Goal: Register for event/course

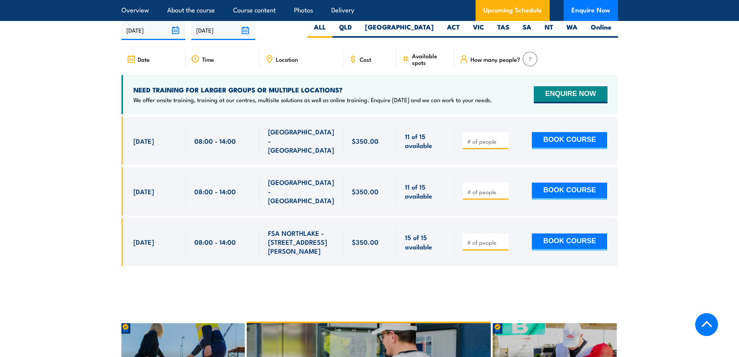
scroll to position [1164, 0]
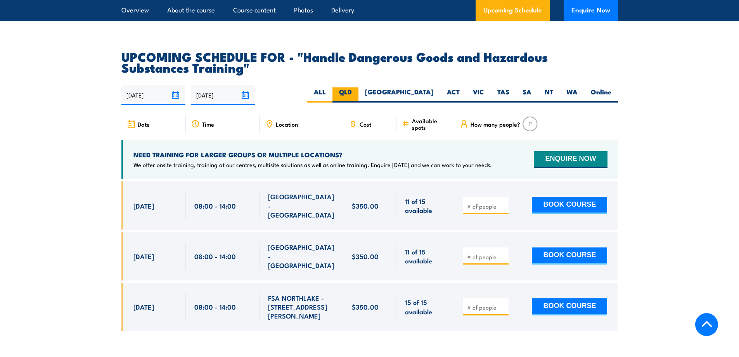
click at [359, 102] on label "QLD" at bounding box center [346, 94] width 26 height 15
click at [357, 92] on input "QLD" at bounding box center [354, 89] width 5 height 5
radio input "true"
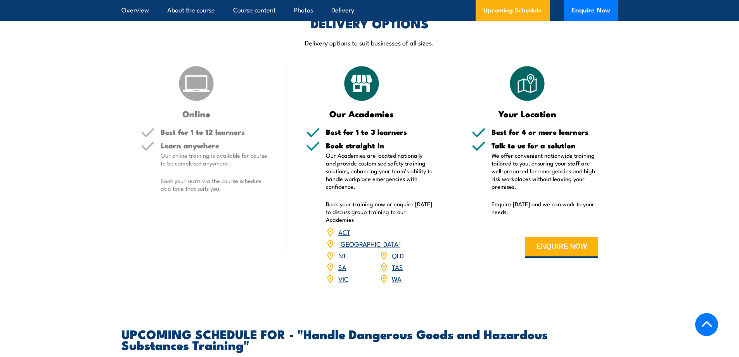
scroll to position [1157, 0]
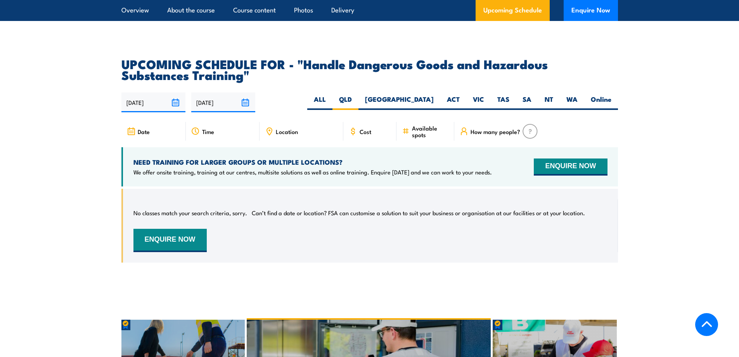
click at [181, 108] on input "[DATE]" at bounding box center [153, 102] width 64 height 20
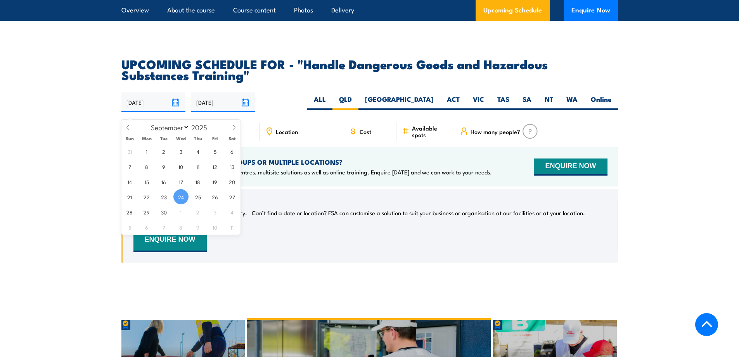
click at [233, 110] on input "[DATE]" at bounding box center [223, 102] width 64 height 20
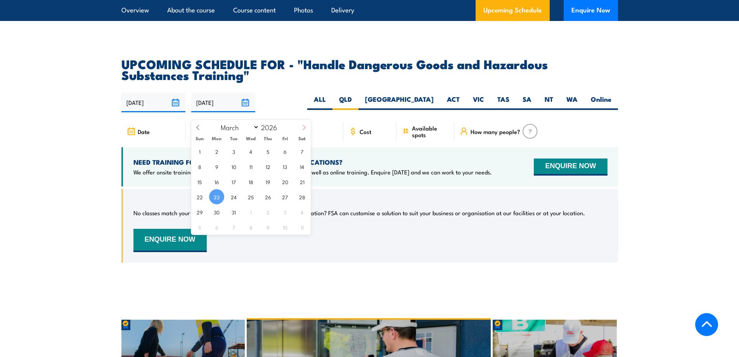
click at [306, 130] on span at bounding box center [304, 130] width 13 height 21
select select "5"
click at [234, 216] on span "30" at bounding box center [233, 211] width 15 height 15
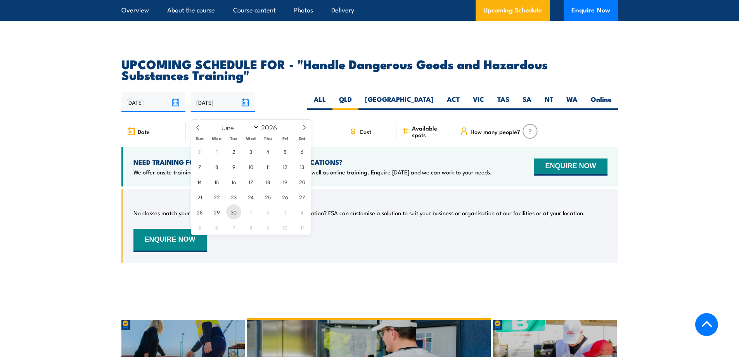
type input "[DATE]"
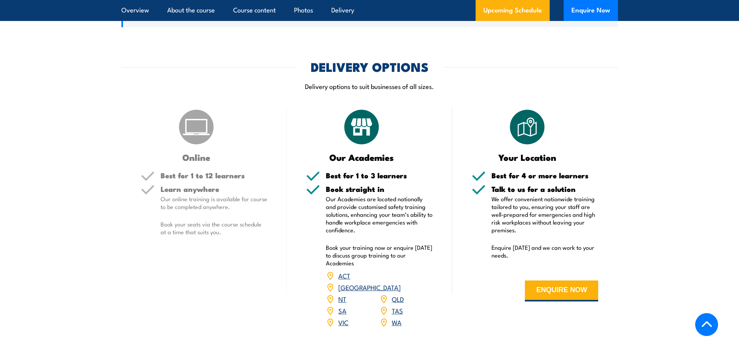
scroll to position [1164, 0]
